Goal: Transaction & Acquisition: Book appointment/travel/reservation

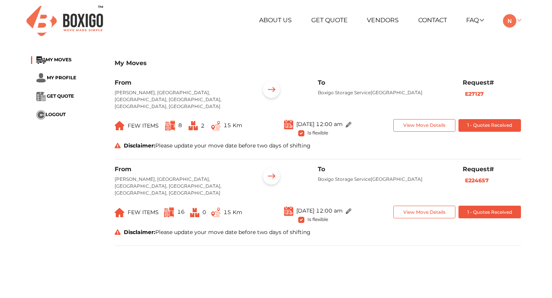
click at [519, 21] on link at bounding box center [512, 19] width 18 height 7
click at [439, 38] on div "About Us Get Quote Vendors Contact FAQ Customer FAQ Vendor FAQ My Moves My Prof…" at bounding box center [275, 20] width 501 height 41
click at [536, 186] on div "My Moves MY MOVES MY PROFILE GET QUOTE LOGOUT My Moves From [GEOGRAPHIC_DATA][P…" at bounding box center [276, 154] width 552 height 207
click at [519, 19] on link at bounding box center [512, 19] width 18 height 7
click at [450, 56] on div "My Moves" at bounding box center [318, 67] width 406 height 23
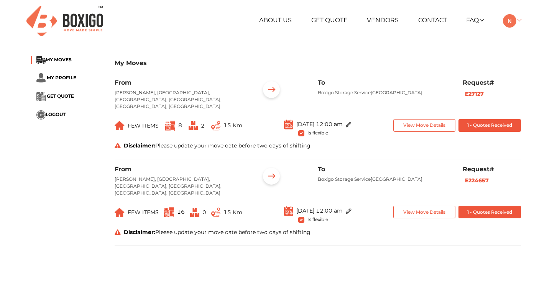
click at [519, 20] on link at bounding box center [512, 19] width 18 height 7
click at [463, 47] on div "[PHONE_NUMBER] RELOCATION STORAGE SPACE About Us Get Quote Vendors Contact FAQ …" at bounding box center [276, 255] width 552 height 510
click at [517, 19] on link at bounding box center [512, 19] width 18 height 7
click at [468, 40] on div "About Us Get Quote Vendors Contact FAQ Customer FAQ Vendor FAQ My Moves My Prof…" at bounding box center [275, 20] width 501 height 41
click at [519, 20] on link at bounding box center [512, 19] width 18 height 7
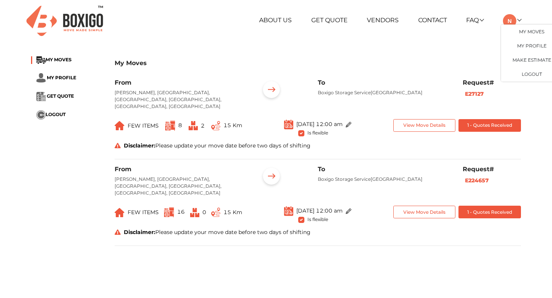
click at [463, 41] on div "+91 88844 48117 RELOCATION STORAGE SPACE About Us Get Quote Vendors Contact FAQ…" at bounding box center [276, 255] width 552 height 510
click at [519, 19] on link at bounding box center [512, 19] width 18 height 7
click at [384, 43] on div "+91 88844 48117 RELOCATION STORAGE SPACE About Us Get Quote Vendors Contact FAQ…" at bounding box center [276, 255] width 552 height 510
click at [520, 21] on link at bounding box center [512, 19] width 18 height 7
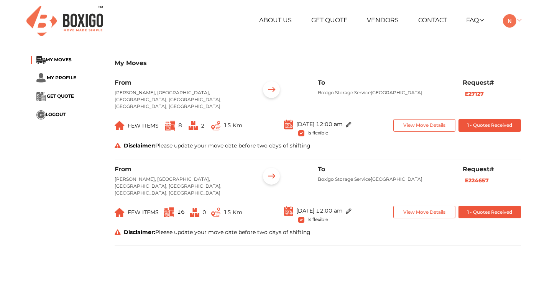
click at [518, 19] on link at bounding box center [512, 19] width 18 height 7
click at [453, 39] on div "About Us Get Quote Vendors Contact FAQ Customer FAQ Vendor FAQ My Moves My Prof…" at bounding box center [275, 20] width 501 height 41
click at [518, 19] on link at bounding box center [512, 19] width 18 height 7
click at [472, 51] on div "My Moves MY MOVES MY PROFILE GET QUOTE LOGOUT My Moves From [GEOGRAPHIC_DATA][P…" at bounding box center [275, 154] width 501 height 207
click at [523, 19] on div "About Us Get Quote Vendors Contact FAQ Customer FAQ Vendor FAQ My Moves My Prof…" at bounding box center [359, 20] width 334 height 13
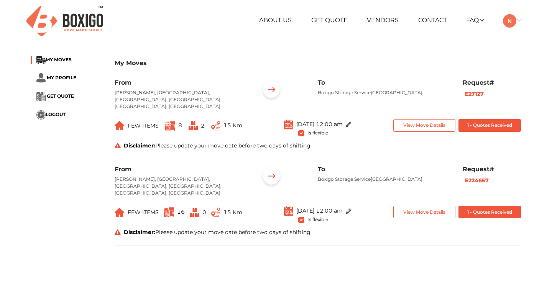
click at [521, 19] on link at bounding box center [512, 19] width 18 height 7
click at [461, 51] on div "My Moves MY MOVES MY PROFILE GET QUOTE LOGOUT My Moves From [GEOGRAPHIC_DATA][P…" at bounding box center [275, 154] width 501 height 207
click at [519, 20] on link at bounding box center [512, 19] width 18 height 7
click at [402, 73] on div "My Moves" at bounding box center [318, 67] width 406 height 23
click at [520, 18] on link at bounding box center [512, 19] width 18 height 7
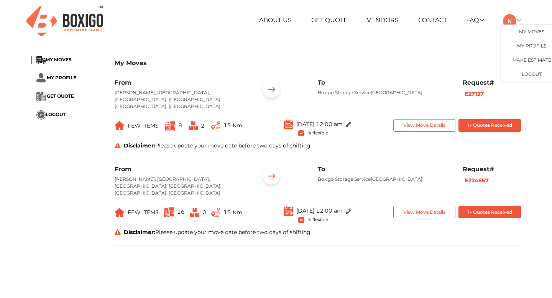
click at [391, 59] on div "My Moves" at bounding box center [318, 67] width 406 height 23
click at [518, 20] on link at bounding box center [512, 19] width 18 height 7
click at [439, 49] on div "+91 88844 48117 RELOCATION STORAGE SPACE About Us Get Quote Vendors Contact FAQ…" at bounding box center [276, 255] width 552 height 510
click at [517, 17] on link at bounding box center [512, 19] width 18 height 7
click at [421, 55] on div "My Moves MY MOVES MY PROFILE GET QUOTE LOGOUT My Moves From Rohan Jharoka II, Y…" at bounding box center [275, 154] width 501 height 207
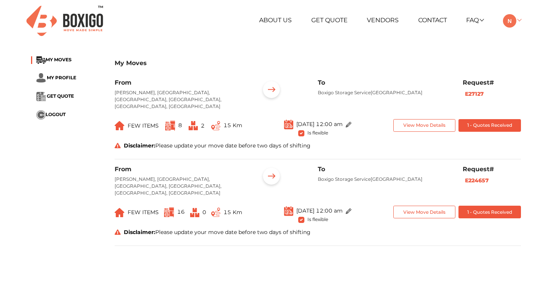
click at [519, 20] on link at bounding box center [512, 19] width 18 height 7
click at [520, 20] on link at bounding box center [512, 19] width 18 height 7
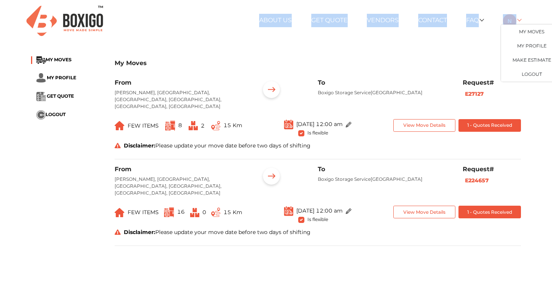
click at [520, 20] on link at bounding box center [512, 19] width 18 height 7
click at [413, 38] on div "About Us Get Quote Vendors Contact FAQ Customer FAQ Vendor FAQ My Moves My Prof…" at bounding box center [275, 20] width 501 height 41
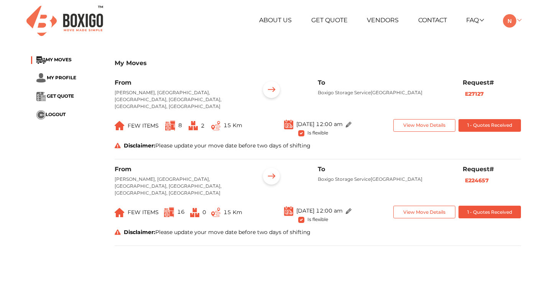
click at [519, 18] on link at bounding box center [512, 19] width 18 height 7
click at [519, 20] on link at bounding box center [512, 19] width 18 height 7
click at [477, 206] on button "1 - Quotes Received" at bounding box center [489, 212] width 62 height 13
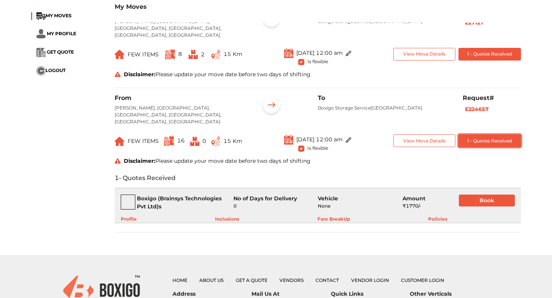
scroll to position [72, 0]
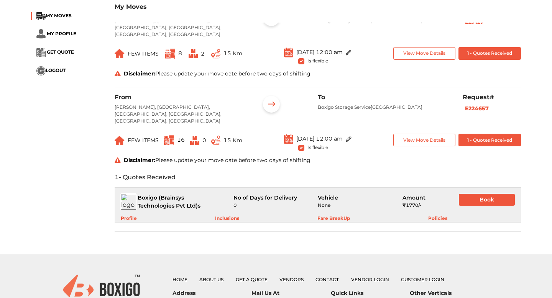
click at [328, 215] on div "Fare BreakUp" at bounding box center [333, 218] width 33 height 7
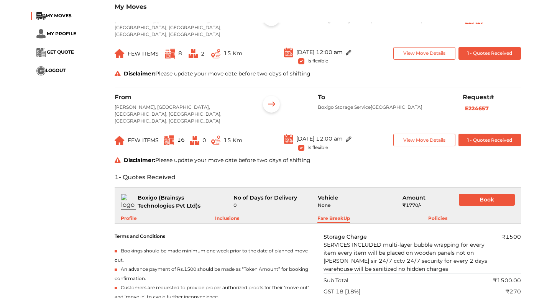
click at [328, 215] on div "Fare BreakUp" at bounding box center [333, 219] width 33 height 8
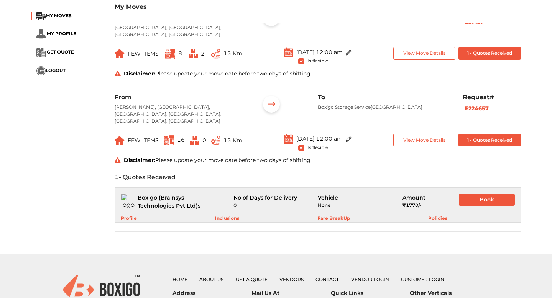
click at [228, 215] on div "Inclusions" at bounding box center [227, 218] width 24 height 7
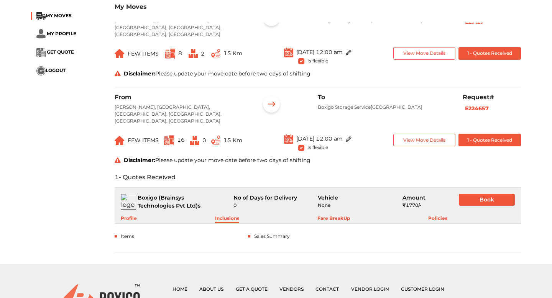
click at [228, 215] on div "Inclusions" at bounding box center [227, 219] width 24 height 8
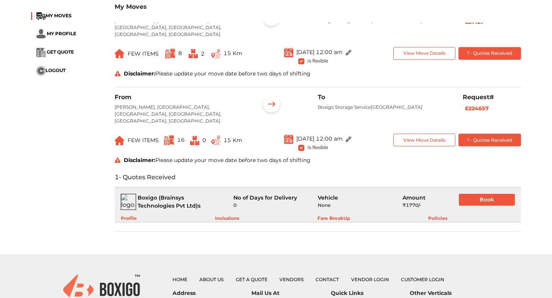
click at [131, 215] on div "Profile" at bounding box center [129, 218] width 16 height 7
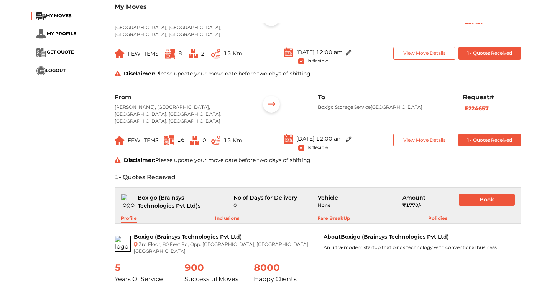
click at [131, 215] on div "Profile" at bounding box center [129, 219] width 16 height 8
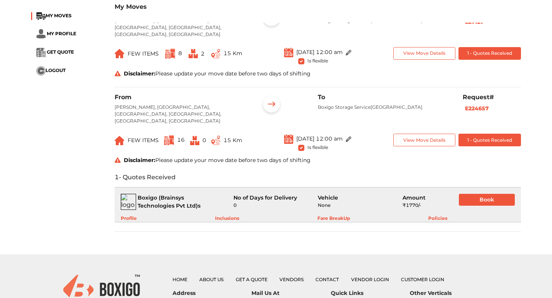
scroll to position [0, 0]
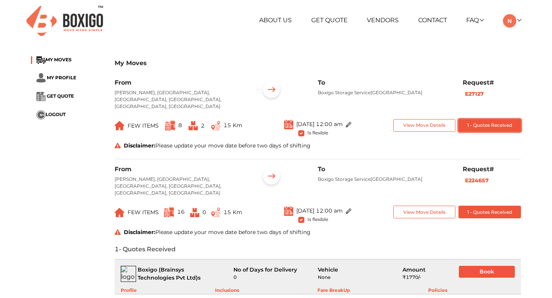
click at [492, 119] on button "1 - Quotes Received" at bounding box center [489, 125] width 62 height 13
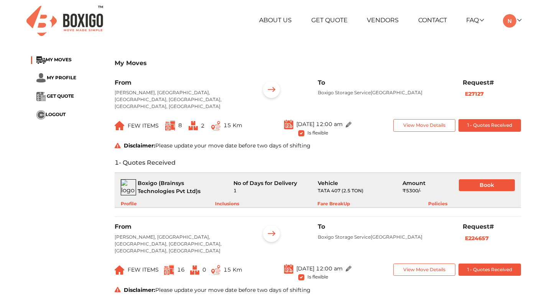
click at [331, 200] on div "Fare BreakUp" at bounding box center [333, 203] width 33 height 7
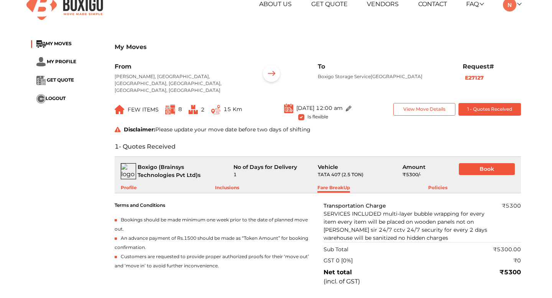
scroll to position [7, 0]
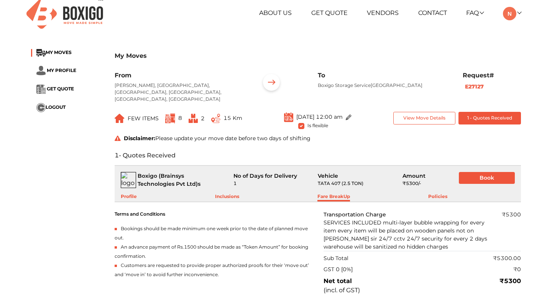
click at [339, 193] on div "Fare BreakUp" at bounding box center [333, 197] width 33 height 8
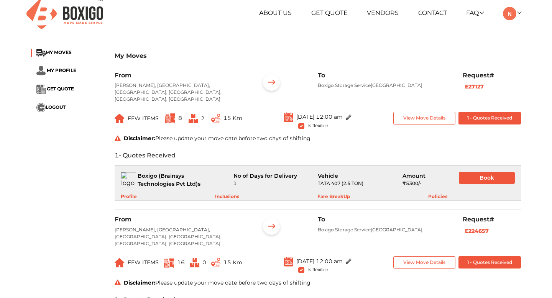
click at [330, 193] on div "Fare BreakUp" at bounding box center [333, 196] width 33 height 7
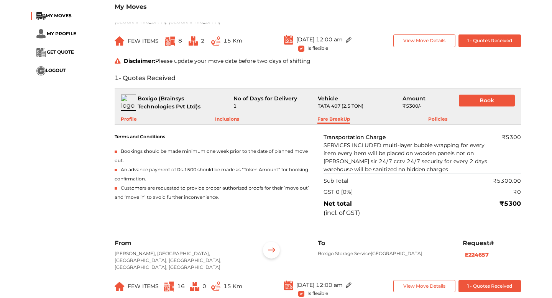
scroll to position [89, 0]
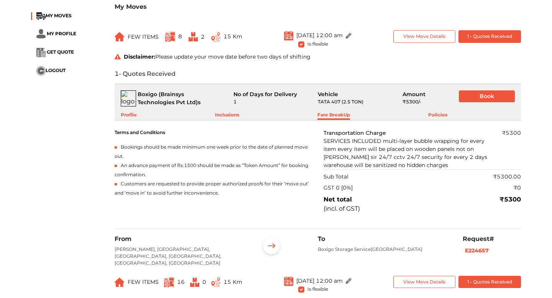
click at [330, 111] on div "Fare BreakUp" at bounding box center [333, 115] width 33 height 8
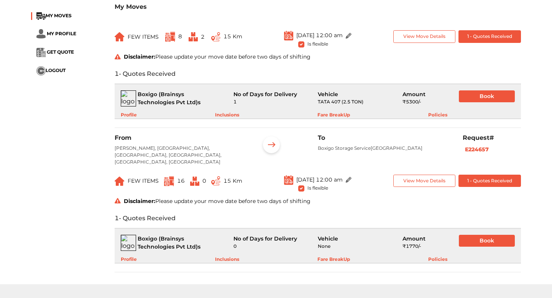
click at [330, 111] on div "Fare BreakUp" at bounding box center [333, 114] width 33 height 7
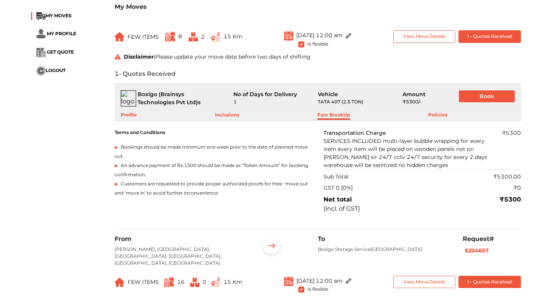
click at [228, 111] on div "Inclusions" at bounding box center [227, 115] width 24 height 8
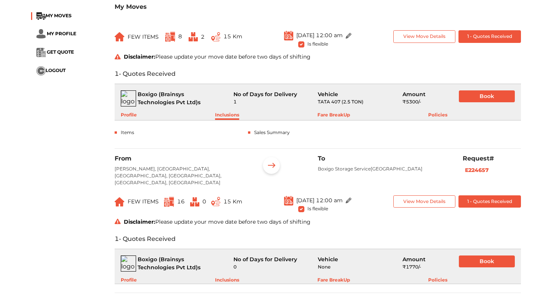
click at [228, 111] on div "Inclusions" at bounding box center [227, 115] width 24 height 8
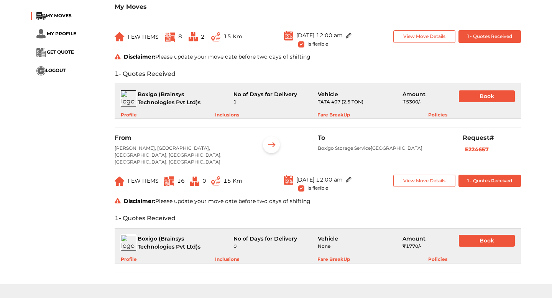
click at [525, 64] on div "1 - Quotes Received Boxigo (Brainsys Technologies Pvt Ltd) s No of Days for Del…" at bounding box center [318, 92] width 418 height 57
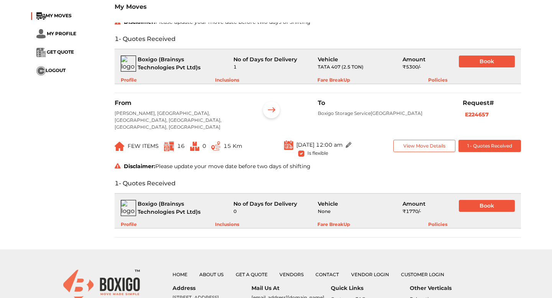
scroll to position [126, 0]
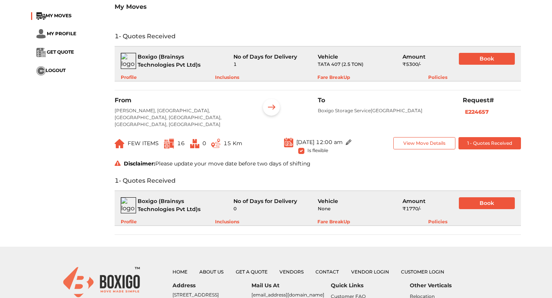
click at [332, 218] on div "Fare BreakUp" at bounding box center [333, 221] width 33 height 7
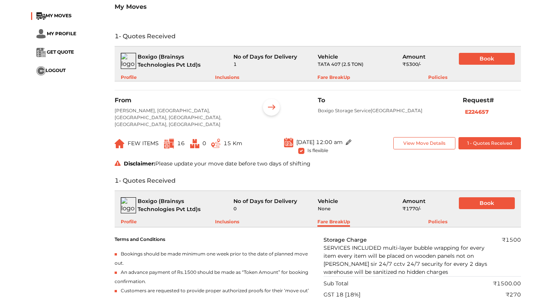
click at [332, 218] on div "Fare BreakUp" at bounding box center [333, 222] width 33 height 8
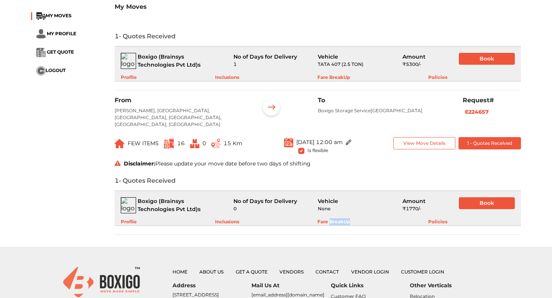
click at [332, 218] on div "Fare BreakUp" at bounding box center [333, 221] width 33 height 7
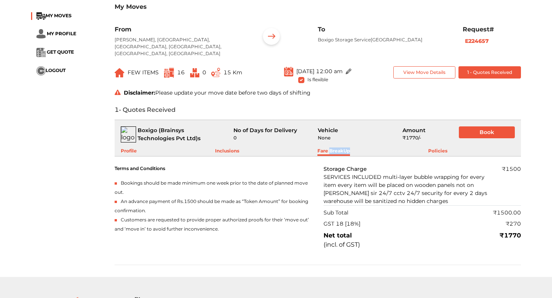
scroll to position [198, 0]
click at [433, 147] on div "Policies" at bounding box center [437, 151] width 19 height 8
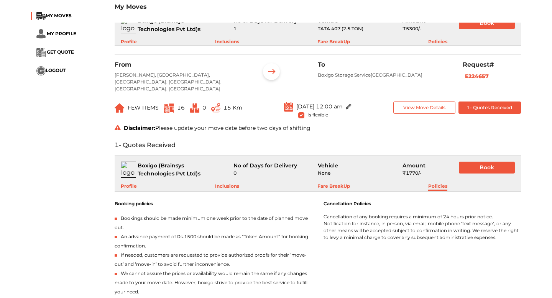
scroll to position [160, 0]
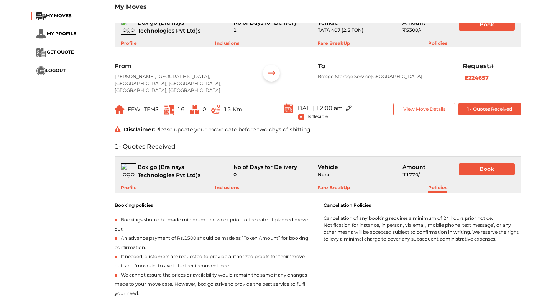
click at [129, 184] on div "Profile" at bounding box center [129, 188] width 16 height 8
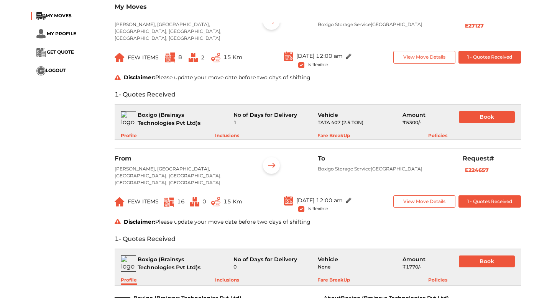
scroll to position [0, 0]
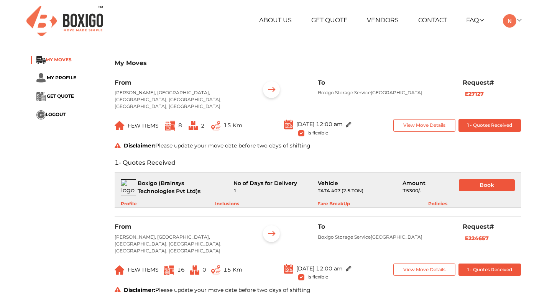
click at [58, 57] on span "MY MOVES" at bounding box center [59, 60] width 26 height 6
click at [60, 78] on span "MY PROFILE" at bounding box center [61, 77] width 29 height 6
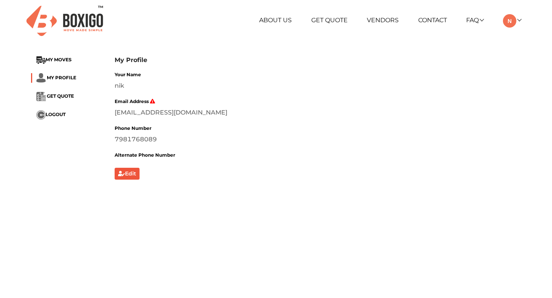
click at [61, 92] on li "GET QUOTE" at bounding box center [67, 96] width 72 height 9
click at [61, 97] on span "GET QUOTE" at bounding box center [60, 96] width 27 height 6
click at [59, 75] on span "MY PROFILE" at bounding box center [61, 77] width 29 height 6
click at [59, 49] on div "+91 88844 48117 RELOCATION STORAGE SPACE About Us Get Quote Vendors Contact FAQ…" at bounding box center [276, 255] width 552 height 510
click at [59, 55] on div "My Profile MY MOVES MY PROFILE GET QUOTE LOGOUT My Profile Your Name nik Email …" at bounding box center [275, 118] width 501 height 134
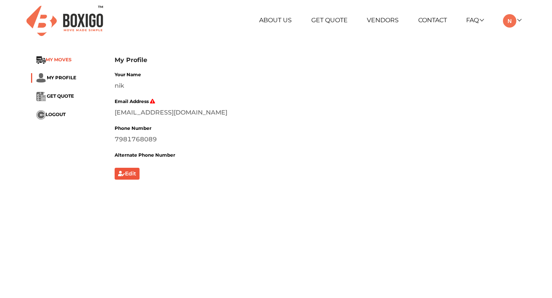
click at [59, 61] on span "MY MOVES" at bounding box center [59, 60] width 26 height 6
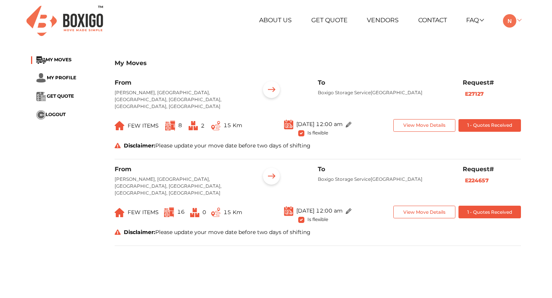
click at [518, 20] on link at bounding box center [512, 19] width 18 height 7
click at [443, 54] on div "My Moves MY MOVES MY PROFILE GET QUOTE LOGOUT My Moves From [GEOGRAPHIC_DATA][P…" at bounding box center [275, 154] width 501 height 207
click at [519, 19] on link at bounding box center [512, 19] width 18 height 7
click at [444, 39] on div "About Us Get Quote Vendors Contact FAQ Customer FAQ Vendor FAQ My Moves My Prof…" at bounding box center [275, 20] width 501 height 41
click at [518, 19] on link at bounding box center [512, 19] width 18 height 7
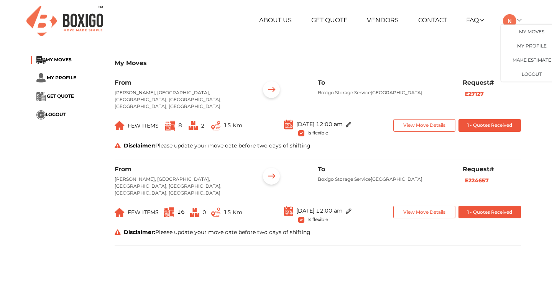
click at [449, 47] on div "+91 88844 48117 RELOCATION STORAGE SPACE About Us Get Quote Vendors Contact FAQ…" at bounding box center [276, 255] width 552 height 510
click at [519, 21] on link at bounding box center [512, 19] width 18 height 7
click at [450, 46] on div "+91 88844 48117 RELOCATION STORAGE SPACE About Us Get Quote Vendors Contact FAQ…" at bounding box center [276, 255] width 552 height 510
click at [520, 20] on link at bounding box center [512, 19] width 18 height 7
click at [468, 41] on div "+91 88844 48117 RELOCATION STORAGE SPACE About Us Get Quote Vendors Contact FAQ…" at bounding box center [276, 255] width 552 height 510
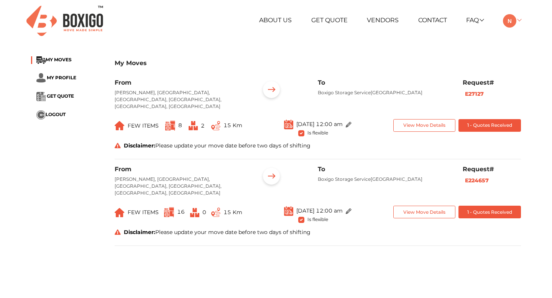
click at [520, 20] on link at bounding box center [512, 19] width 18 height 7
click at [521, 20] on div "About Us Get Quote Vendors Contact FAQ Customer FAQ Vendor FAQ My Moves My Prof…" at bounding box center [359, 20] width 334 height 13
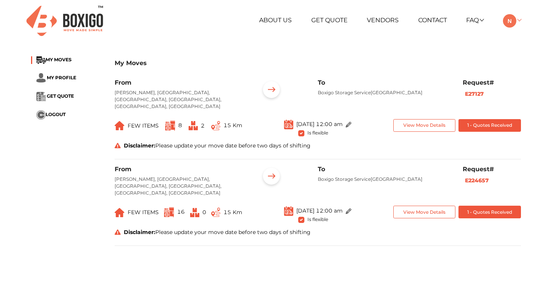
click at [520, 20] on link at bounding box center [512, 19] width 18 height 7
click at [448, 52] on div "My Moves MY MOVES MY PROFILE GET QUOTE LOGOUT My Moves From Rohan Jharoka II, Y…" at bounding box center [275, 154] width 501 height 207
click at [535, 62] on div "My Moves MY MOVES MY PROFILE GET QUOTE LOGOUT My Moves From Rohan Jharoka II, Y…" at bounding box center [276, 154] width 552 height 207
click at [487, 206] on button "1 - Quotes Received" at bounding box center [489, 212] width 62 height 13
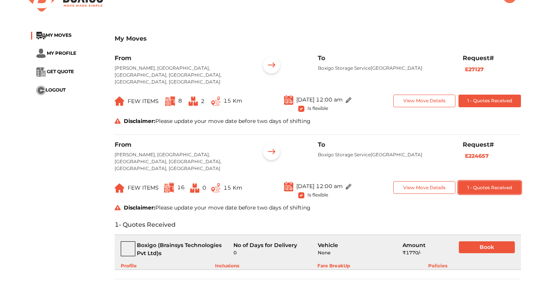
scroll to position [34, 0]
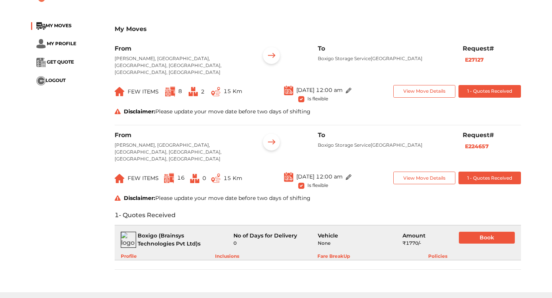
click at [323, 253] on div "Fare BreakUp" at bounding box center [333, 256] width 33 height 7
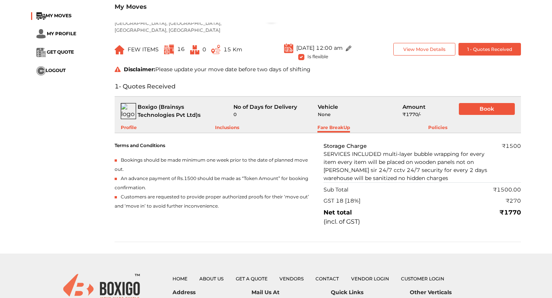
scroll to position [158, 0]
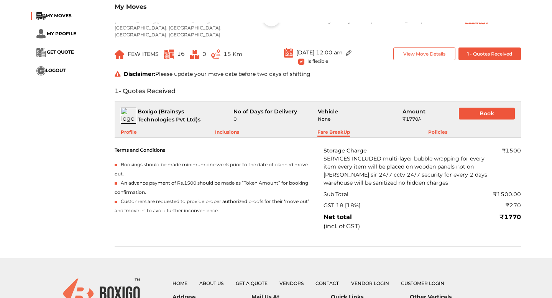
click at [227, 129] on div "Inclusions" at bounding box center [227, 133] width 24 height 8
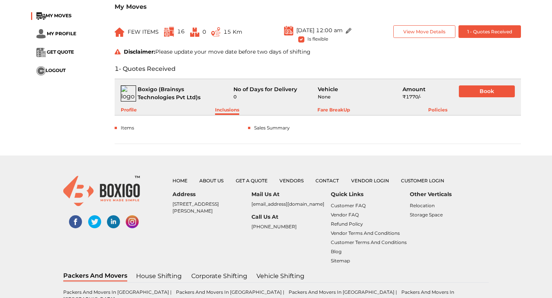
scroll to position [181, 0]
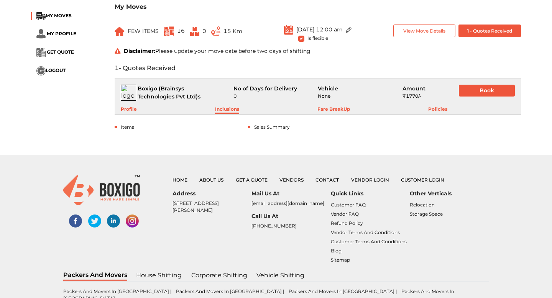
click at [129, 124] on div "items" at bounding box center [127, 127] width 13 height 7
click at [229, 106] on div "Inclusions" at bounding box center [227, 110] width 24 height 8
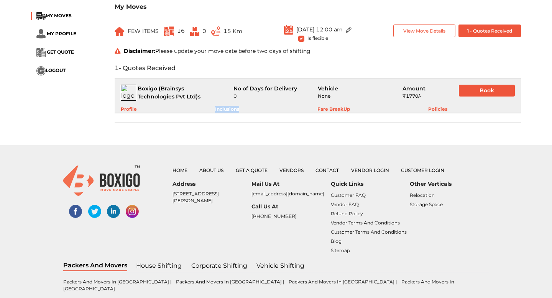
click at [229, 106] on div "Inclusions" at bounding box center [227, 109] width 24 height 7
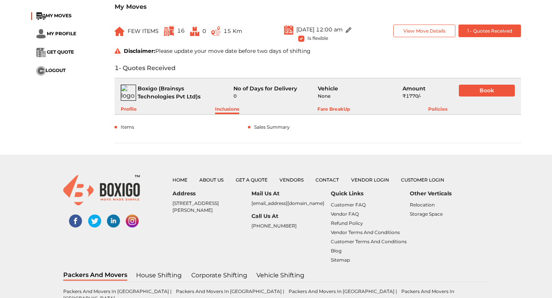
click at [332, 101] on div "Profile Inclusions Fare BreakUp Policies" at bounding box center [284, 107] width 338 height 13
click at [330, 106] on div "Fare BreakUp" at bounding box center [333, 110] width 33 height 8
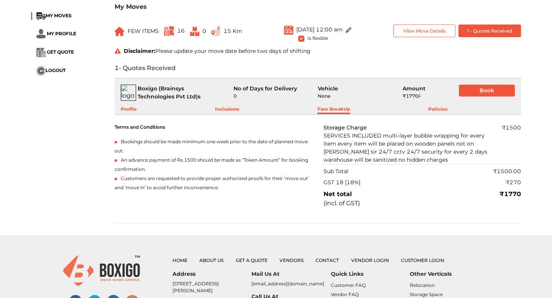
scroll to position [195, 0]
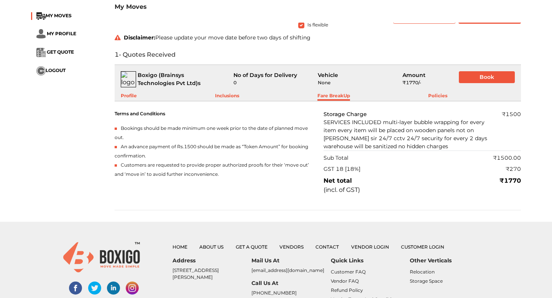
click at [444, 92] on div "Policies" at bounding box center [437, 96] width 19 height 8
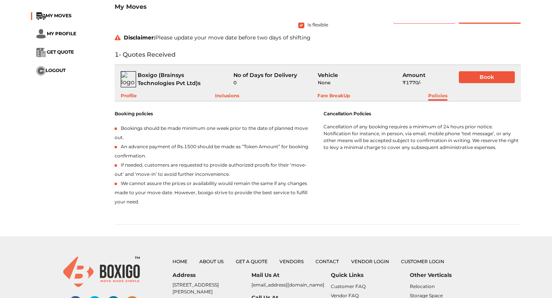
click at [235, 92] on div "Inclusions" at bounding box center [227, 96] width 24 height 8
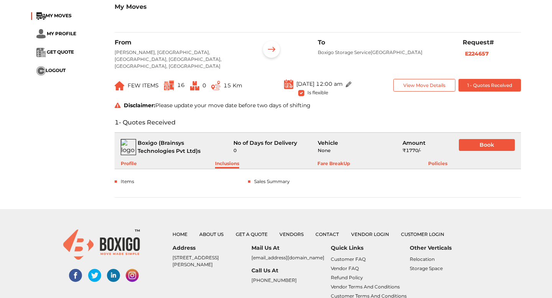
scroll to position [117, 0]
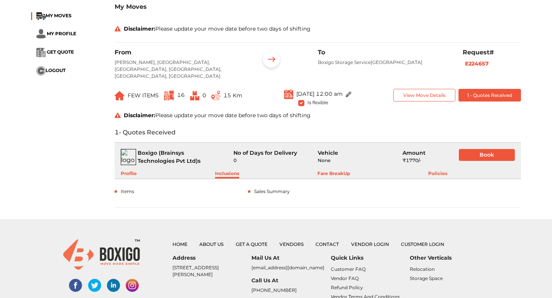
click at [323, 170] on div "Fare BreakUp" at bounding box center [333, 174] width 33 height 8
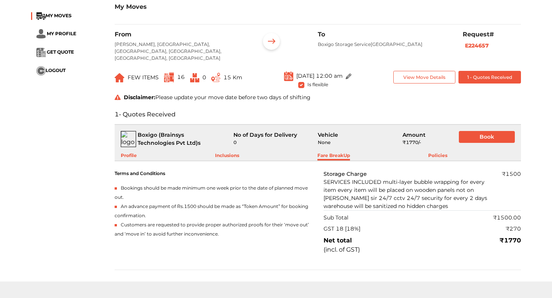
scroll to position [134, 0]
click at [436, 152] on div "Policies" at bounding box center [437, 156] width 19 height 8
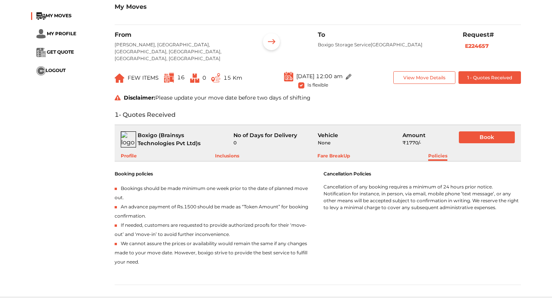
click at [339, 152] on div "Fare BreakUp" at bounding box center [333, 156] width 33 height 8
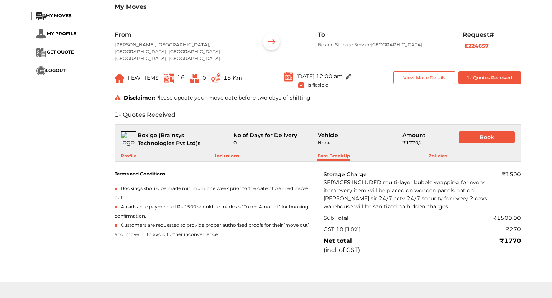
scroll to position [267, 0]
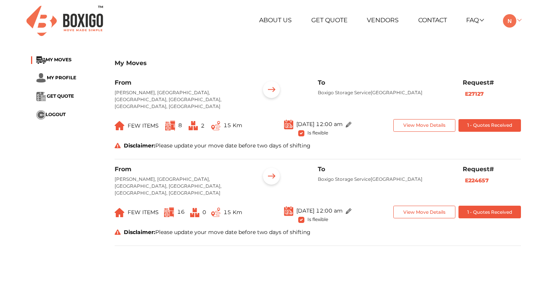
click at [519, 19] on link at bounding box center [512, 19] width 18 height 7
click at [519, 18] on link at bounding box center [512, 19] width 18 height 7
click at [508, 49] on div "[PHONE_NUMBER] RELOCATION STORAGE SPACE About Us Get Quote Vendors Contact FAQ …" at bounding box center [276, 255] width 552 height 510
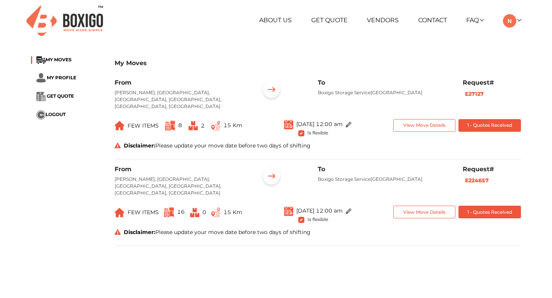
click at [523, 85] on div "Request# E27127" at bounding box center [492, 97] width 70 height 37
click at [536, 61] on div "My Moves MY MOVES MY PROFILE GET QUOTE LOGOUT My Moves From [GEOGRAPHIC_DATA][P…" at bounding box center [276, 154] width 552 height 207
click at [521, 24] on div "About Us Get Quote Vendors Contact FAQ Customer FAQ Vendor FAQ My Moves My Prof…" at bounding box center [359, 20] width 334 height 13
click at [521, 20] on link at bounding box center [512, 19] width 18 height 7
click at [482, 50] on div "[PHONE_NUMBER] RELOCATION STORAGE SPACE About Us Get Quote Vendors Contact FAQ …" at bounding box center [276, 255] width 552 height 510
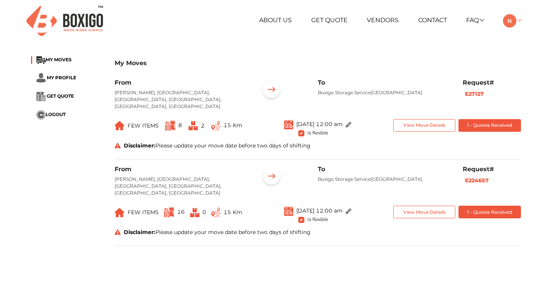
click at [519, 22] on link at bounding box center [512, 19] width 18 height 7
click at [481, 43] on div "[PHONE_NUMBER] RELOCATION STORAGE SPACE About Us Get Quote Vendors Contact FAQ …" at bounding box center [276, 255] width 552 height 510
click at [516, 20] on link at bounding box center [512, 19] width 18 height 7
click at [464, 44] on div "[PHONE_NUMBER] RELOCATION STORAGE SPACE About Us Get Quote Vendors Contact FAQ …" at bounding box center [276, 255] width 552 height 510
click at [518, 18] on link at bounding box center [512, 19] width 18 height 7
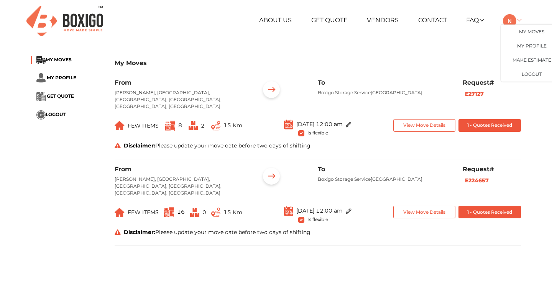
click at [518, 18] on link at bounding box center [512, 19] width 18 height 7
click at [517, 64] on h3 "My Moves" at bounding box center [318, 62] width 406 height 7
click at [520, 21] on link at bounding box center [512, 19] width 18 height 7
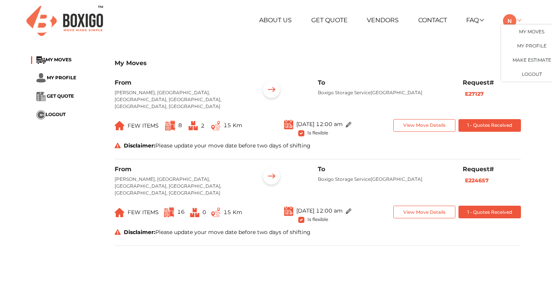
click at [520, 20] on link at bounding box center [512, 19] width 18 height 7
click at [510, 44] on div "[PHONE_NUMBER] RELOCATION STORAGE SPACE About Us Get Quote Vendors Contact FAQ …" at bounding box center [276, 255] width 552 height 510
click at [518, 20] on link at bounding box center [512, 19] width 18 height 7
click at [451, 73] on div "My Moves" at bounding box center [318, 67] width 406 height 23
click at [517, 20] on link at bounding box center [512, 19] width 18 height 7
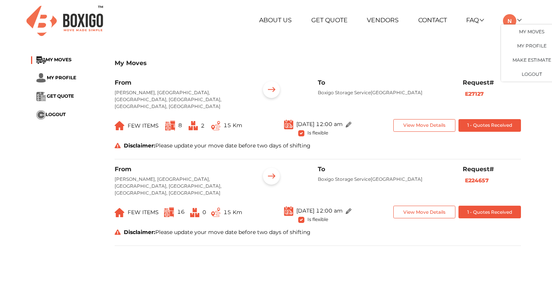
click at [489, 45] on div "[PHONE_NUMBER] RELOCATION STORAGE SPACE About Us Get Quote Vendors Contact FAQ …" at bounding box center [276, 255] width 552 height 510
click at [517, 20] on link at bounding box center [512, 19] width 18 height 7
click at [520, 20] on link at bounding box center [512, 19] width 18 height 7
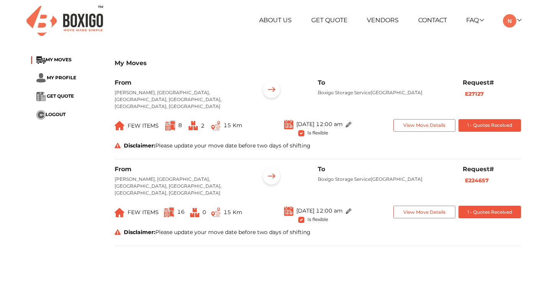
click at [498, 39] on div "About Us Get Quote Vendors Contact FAQ Customer FAQ Vendor FAQ My Moves My Prof…" at bounding box center [275, 20] width 501 height 41
click at [519, 18] on link at bounding box center [512, 19] width 18 height 7
click at [491, 35] on div "About Us Get Quote Vendors Contact FAQ Customer FAQ Vendor FAQ My Moves My Prof…" at bounding box center [275, 20] width 501 height 41
click at [519, 21] on link at bounding box center [512, 19] width 18 height 7
click at [488, 63] on h3 "My Moves" at bounding box center [318, 62] width 406 height 7
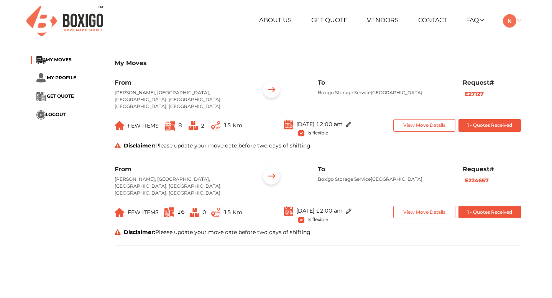
click at [520, 21] on link at bounding box center [512, 19] width 18 height 7
click at [481, 56] on div "My Moves" at bounding box center [318, 67] width 406 height 23
click at [529, 61] on div "My Moves MY MOVES MY PROFILE GET QUOTE LOGOUT My Moves From [GEOGRAPHIC_DATA][P…" at bounding box center [276, 154] width 552 height 207
click at [524, 77] on div "My Moves From [PERSON_NAME] II, [GEOGRAPHIC_DATA], [GEOGRAPHIC_DATA], [GEOGRAPH…" at bounding box center [318, 154] width 418 height 196
click at [36, 165] on div "My Moves MY MOVES MY PROFILE GET QUOTE LOGOUT My Moves From [GEOGRAPHIC_DATA][P…" at bounding box center [275, 154] width 501 height 207
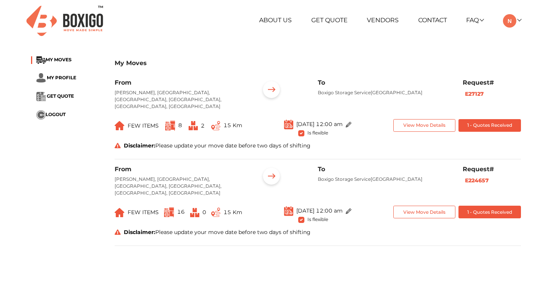
click at [521, 18] on div "About Us Get Quote Vendors Contact FAQ Customer FAQ Vendor FAQ My Moves My Prof…" at bounding box center [359, 20] width 334 height 13
click at [520, 21] on link at bounding box center [512, 19] width 18 height 7
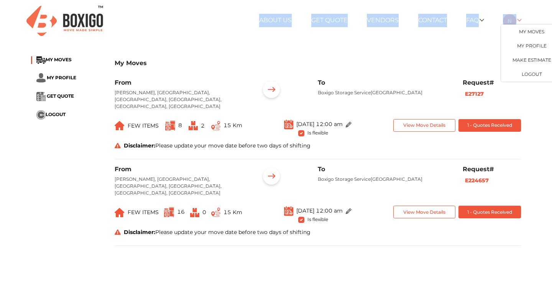
click at [520, 21] on link at bounding box center [512, 19] width 18 height 7
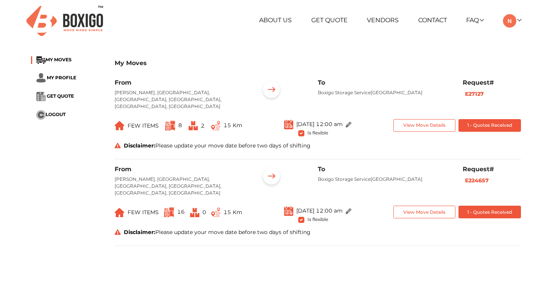
click at [499, 57] on div "My Moves" at bounding box center [318, 67] width 406 height 23
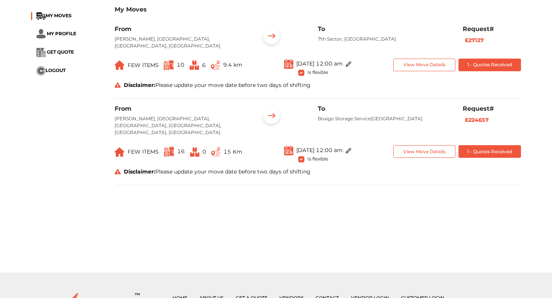
scroll to position [61, 0]
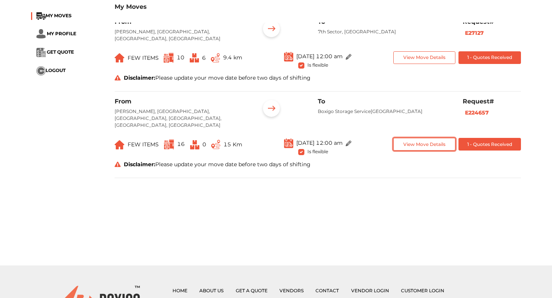
click at [420, 139] on button "View Move Details" at bounding box center [424, 144] width 62 height 13
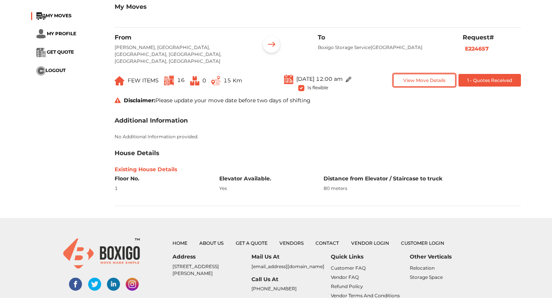
scroll to position [126, 0]
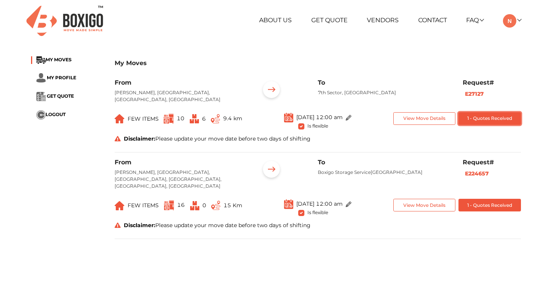
click at [478, 120] on button "1 - Quotes Received" at bounding box center [489, 118] width 62 height 13
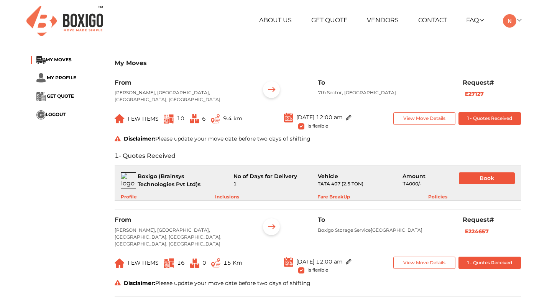
click at [229, 199] on div "Inclusions" at bounding box center [227, 196] width 24 height 7
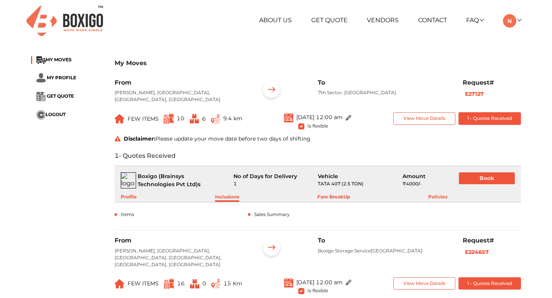
click at [339, 195] on div "Fare BreakUp" at bounding box center [333, 197] width 33 height 8
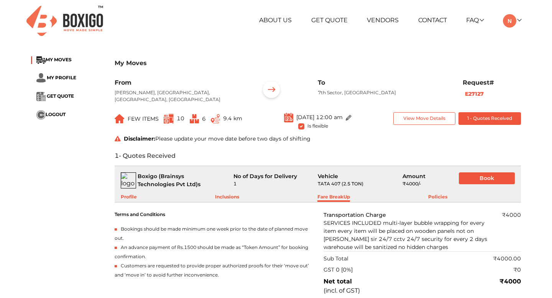
click at [131, 197] on div "Profile" at bounding box center [129, 197] width 16 height 8
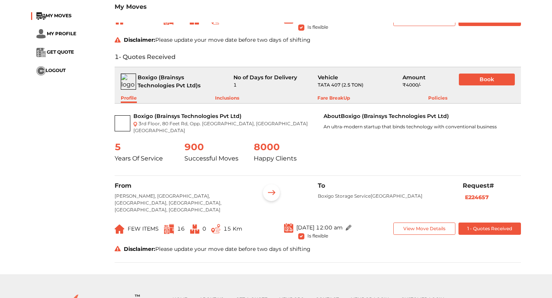
scroll to position [98, 0]
click at [478, 223] on button "1 - Quotes Received" at bounding box center [489, 229] width 62 height 13
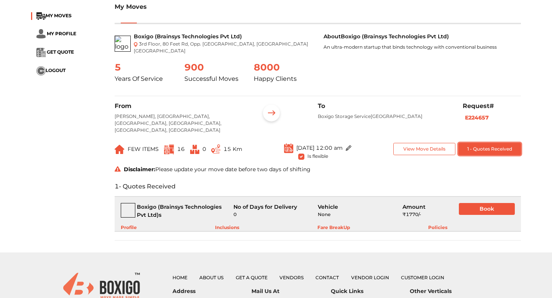
scroll to position [180, 0]
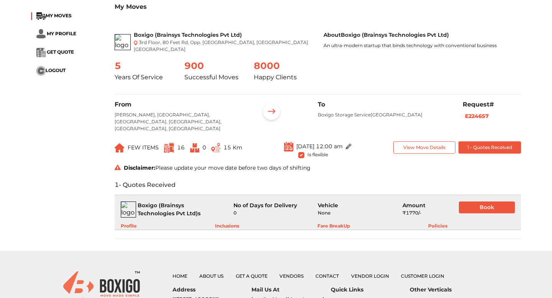
click at [330, 223] on div "Fare BreakUp" at bounding box center [333, 226] width 33 height 7
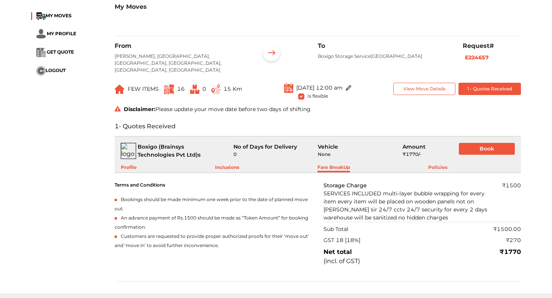
scroll to position [239, 0]
click at [441, 164] on div "Policies" at bounding box center [437, 168] width 19 height 8
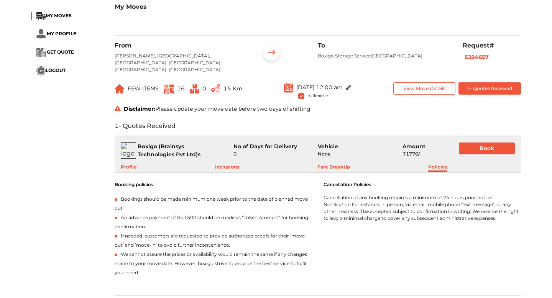
click at [331, 164] on div "Fare BreakUp" at bounding box center [333, 168] width 33 height 8
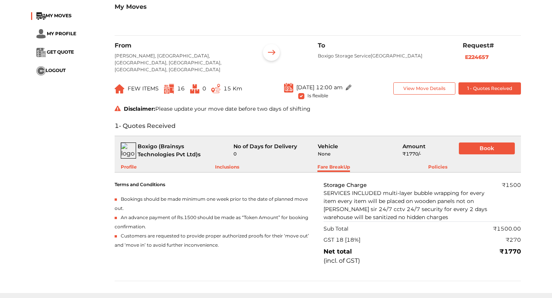
scroll to position [0, 0]
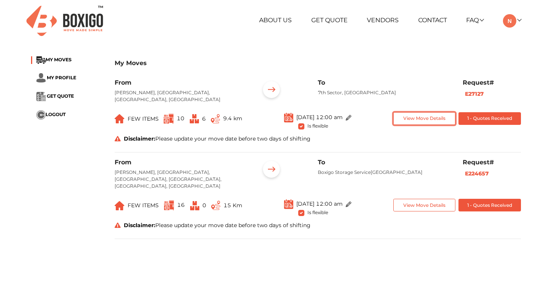
click at [413, 119] on button "View Move Details" at bounding box center [424, 118] width 62 height 13
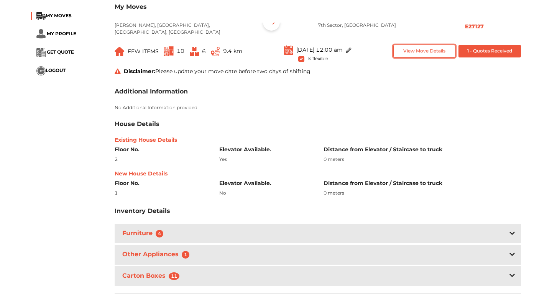
scroll to position [177, 0]
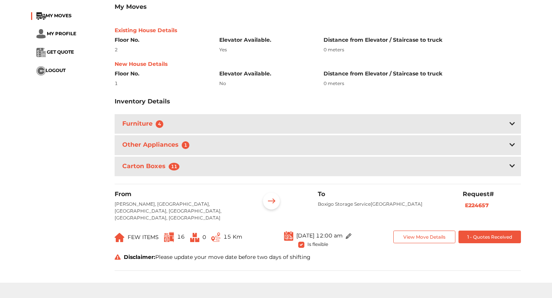
click at [244, 124] on div "Furniture 4" at bounding box center [318, 124] width 406 height 20
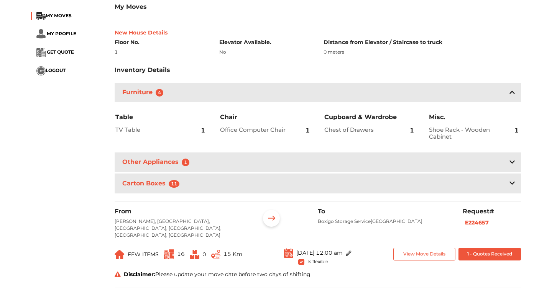
scroll to position [213, 0]
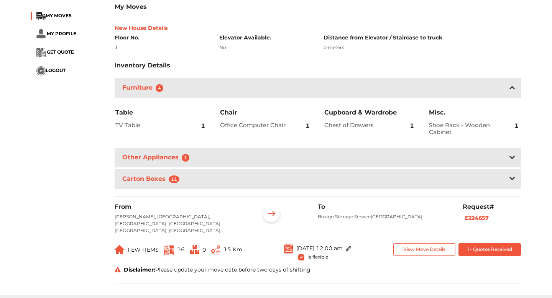
click at [336, 155] on div "Other Appliances 1" at bounding box center [318, 158] width 406 height 20
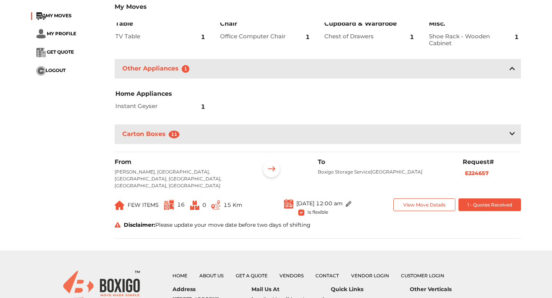
scroll to position [303, 0]
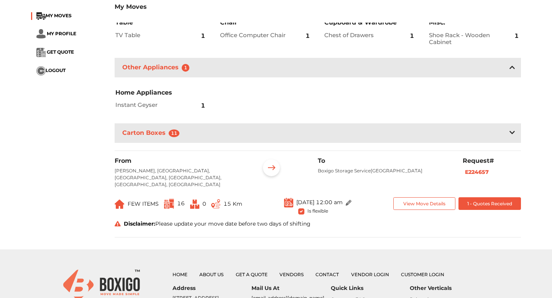
click at [512, 134] on icon at bounding box center [511, 132] width 5 height 6
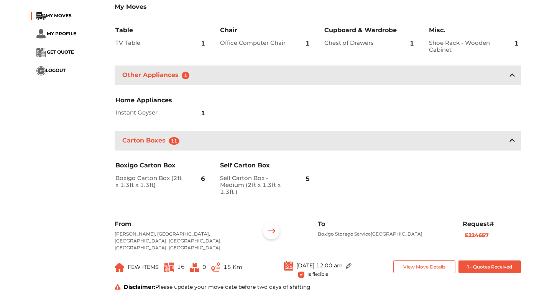
scroll to position [276, 0]
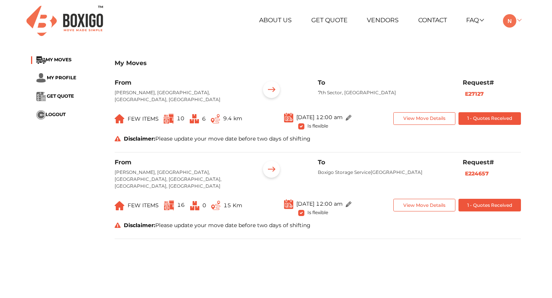
click at [519, 20] on link at bounding box center [512, 19] width 18 height 7
click at [519, 21] on link at bounding box center [512, 19] width 18 height 7
click at [470, 191] on div "From [PERSON_NAME], [GEOGRAPHIC_DATA], [GEOGRAPHIC_DATA], [GEOGRAPHIC_DATA], [G…" at bounding box center [318, 199] width 406 height 80
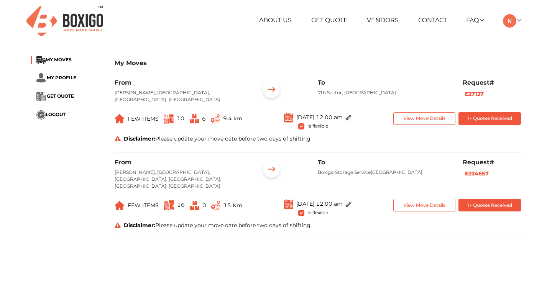
click at [480, 208] on div "View Move Details 1 - Quotes Received" at bounding box center [456, 209] width 139 height 20
click at [481, 199] on button "1 - Quotes Received" at bounding box center [489, 205] width 62 height 13
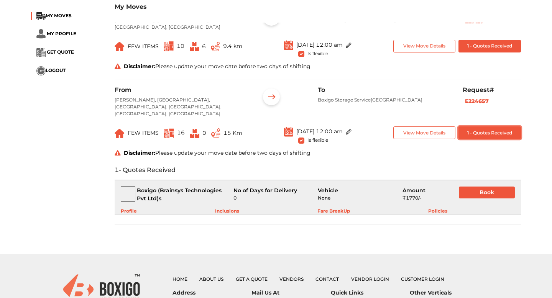
scroll to position [74, 0]
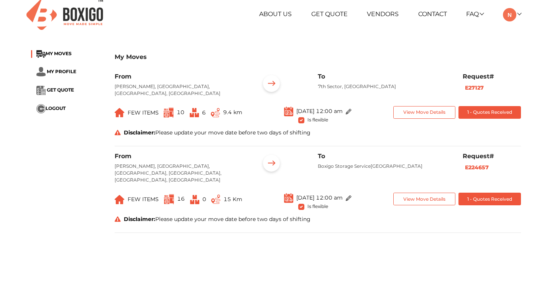
scroll to position [5, 0]
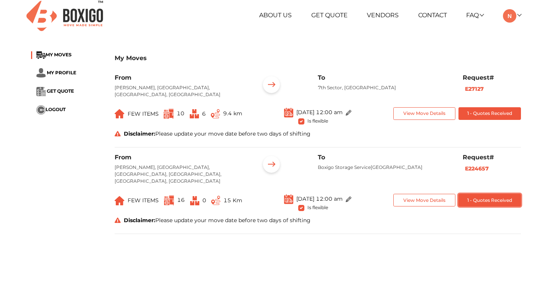
click at [488, 194] on button "1 - Quotes Received" at bounding box center [489, 200] width 62 height 13
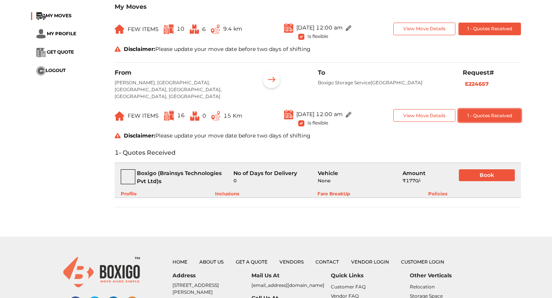
scroll to position [95, 0]
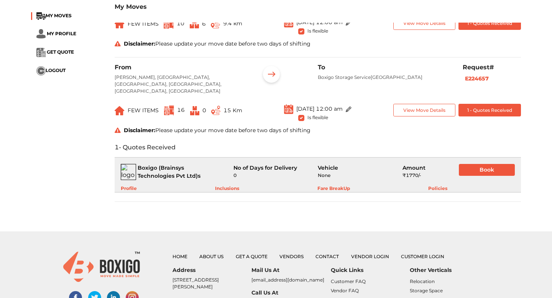
click at [439, 185] on div "Policies" at bounding box center [437, 188] width 19 height 7
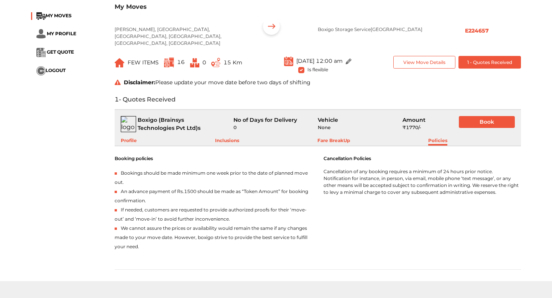
scroll to position [144, 0]
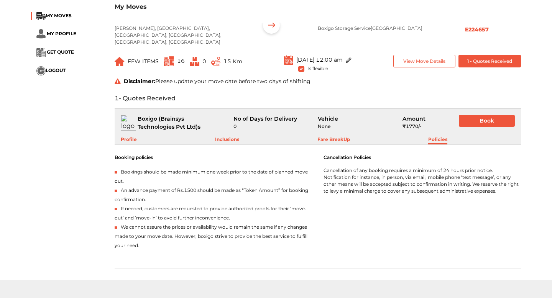
click at [346, 136] on div "Fare BreakUp" at bounding box center [333, 140] width 33 height 8
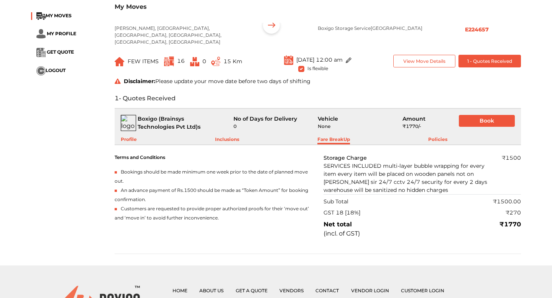
click at [228, 136] on div "Inclusions" at bounding box center [227, 140] width 24 height 8
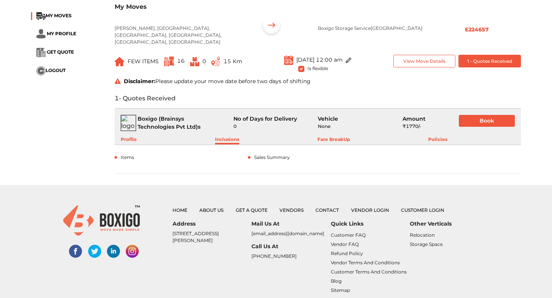
click at [115, 156] on div at bounding box center [116, 157] width 2 height 2
click at [134, 154] on div "items" at bounding box center [181, 157] width 133 height 7
click at [278, 154] on div "sales summary" at bounding box center [272, 157] width 36 height 7
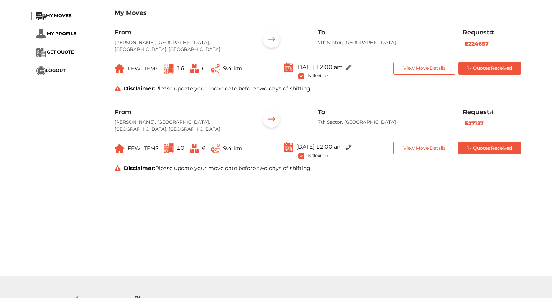
scroll to position [47, 0]
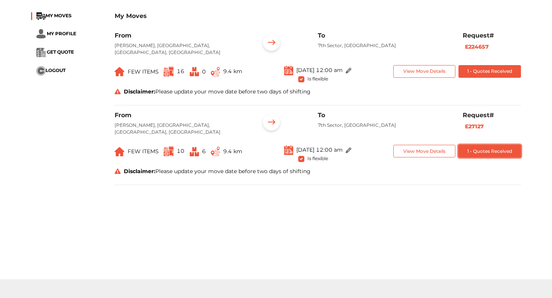
click at [472, 152] on button "1 - Quotes Received" at bounding box center [489, 151] width 62 height 13
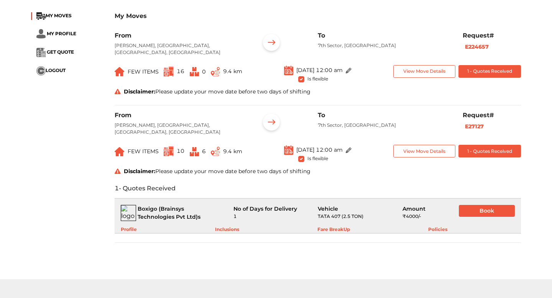
click at [234, 228] on div "Inclusions" at bounding box center [227, 229] width 24 height 7
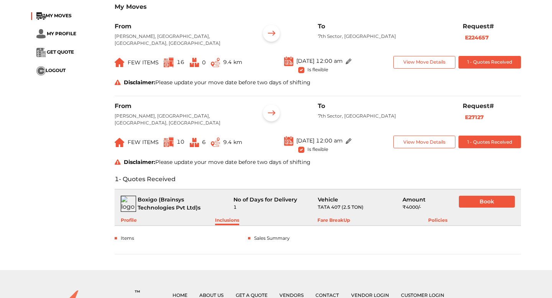
click at [328, 223] on div "Fare BreakUp" at bounding box center [333, 221] width 33 height 8
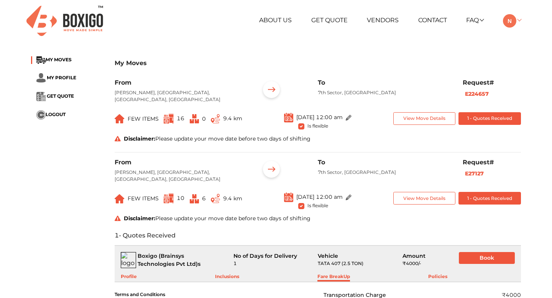
click at [520, 18] on link at bounding box center [512, 19] width 18 height 7
click at [426, 67] on div "My Moves" at bounding box center [318, 67] width 406 height 23
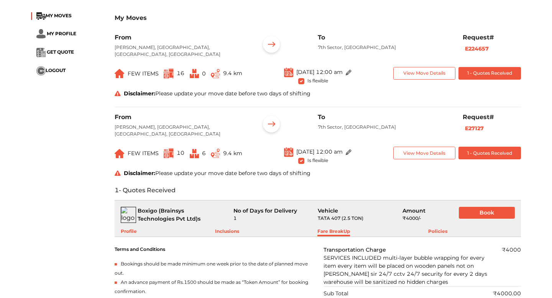
scroll to position [46, 0]
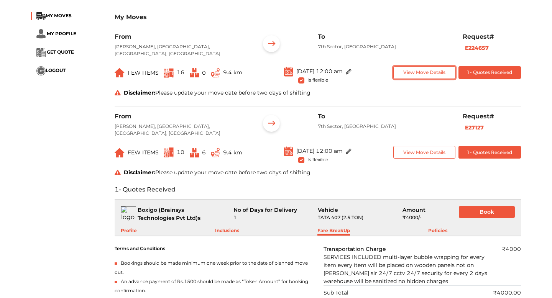
click at [431, 72] on button "View Move Details" at bounding box center [424, 72] width 62 height 13
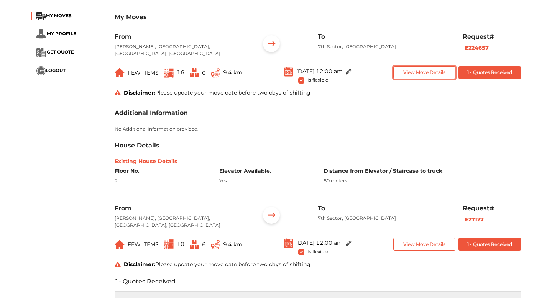
click at [431, 72] on button "View Move Details" at bounding box center [424, 72] width 62 height 13
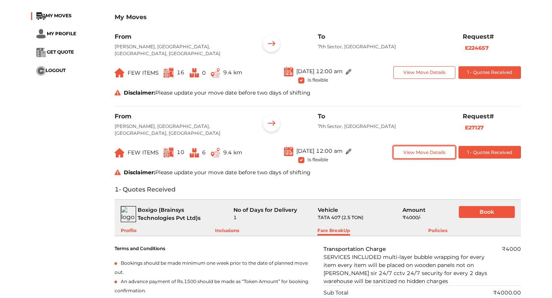
click at [426, 151] on button "View Move Details" at bounding box center [424, 152] width 62 height 13
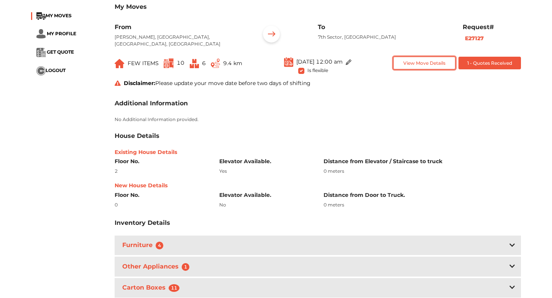
scroll to position [0, 0]
